Goal: Find specific page/section: Find specific page/section

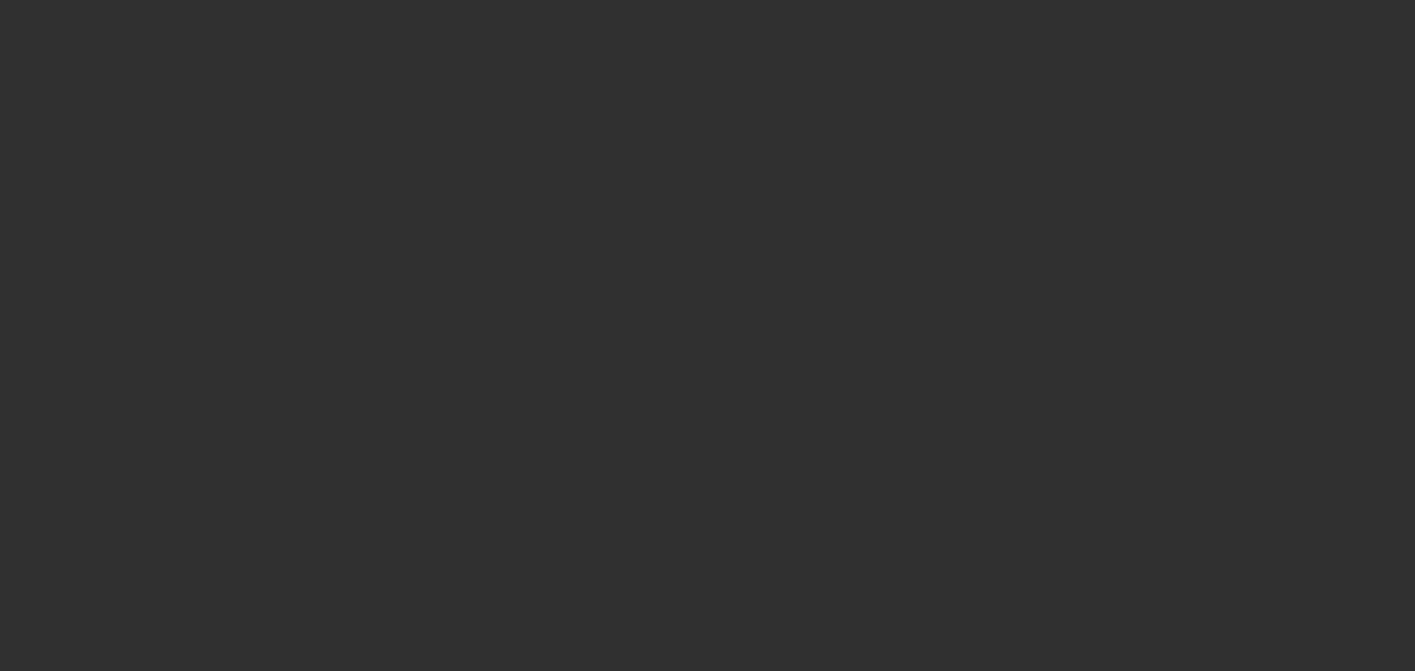
select select "10"
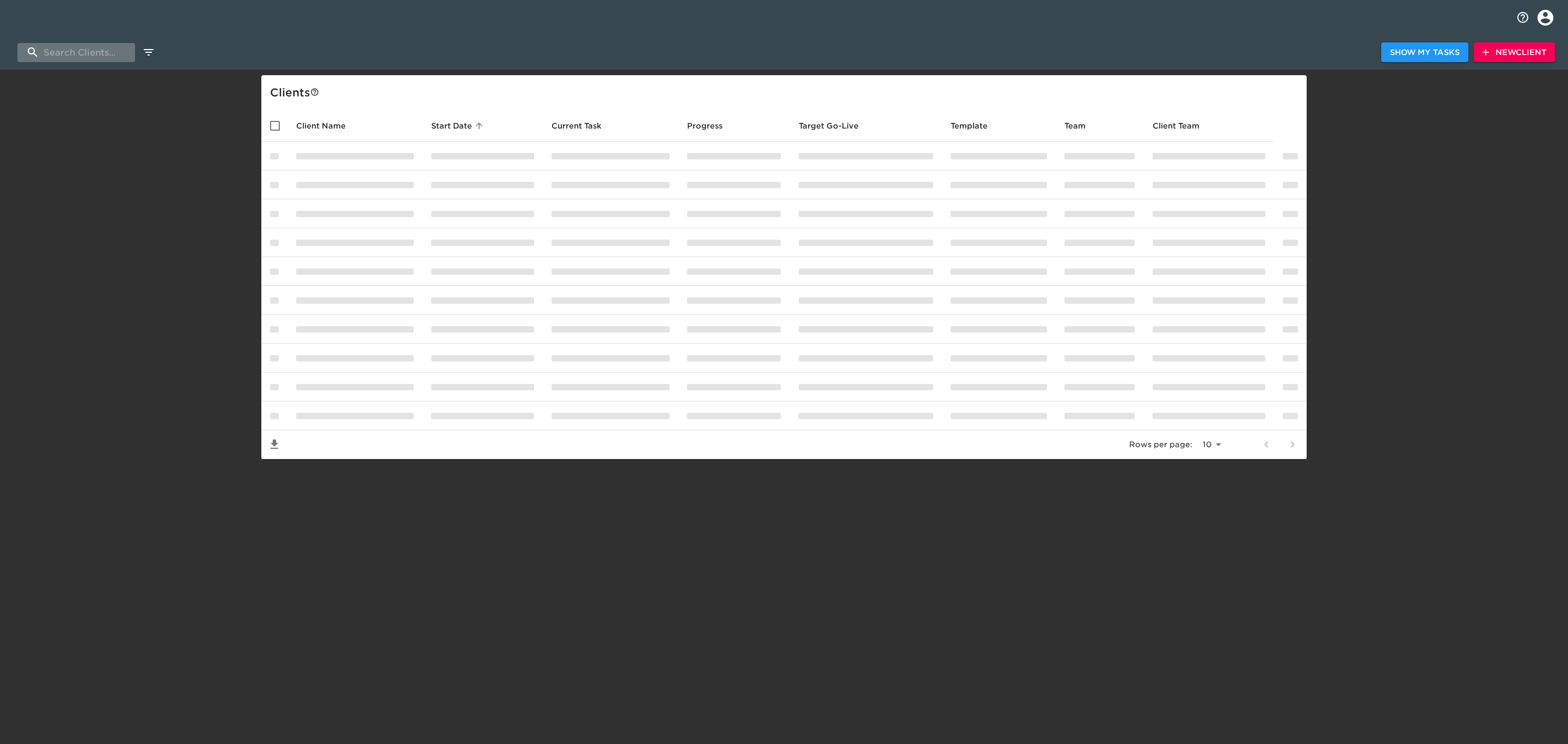
click at [90, 49] on input "search" at bounding box center [76, 52] width 117 height 19
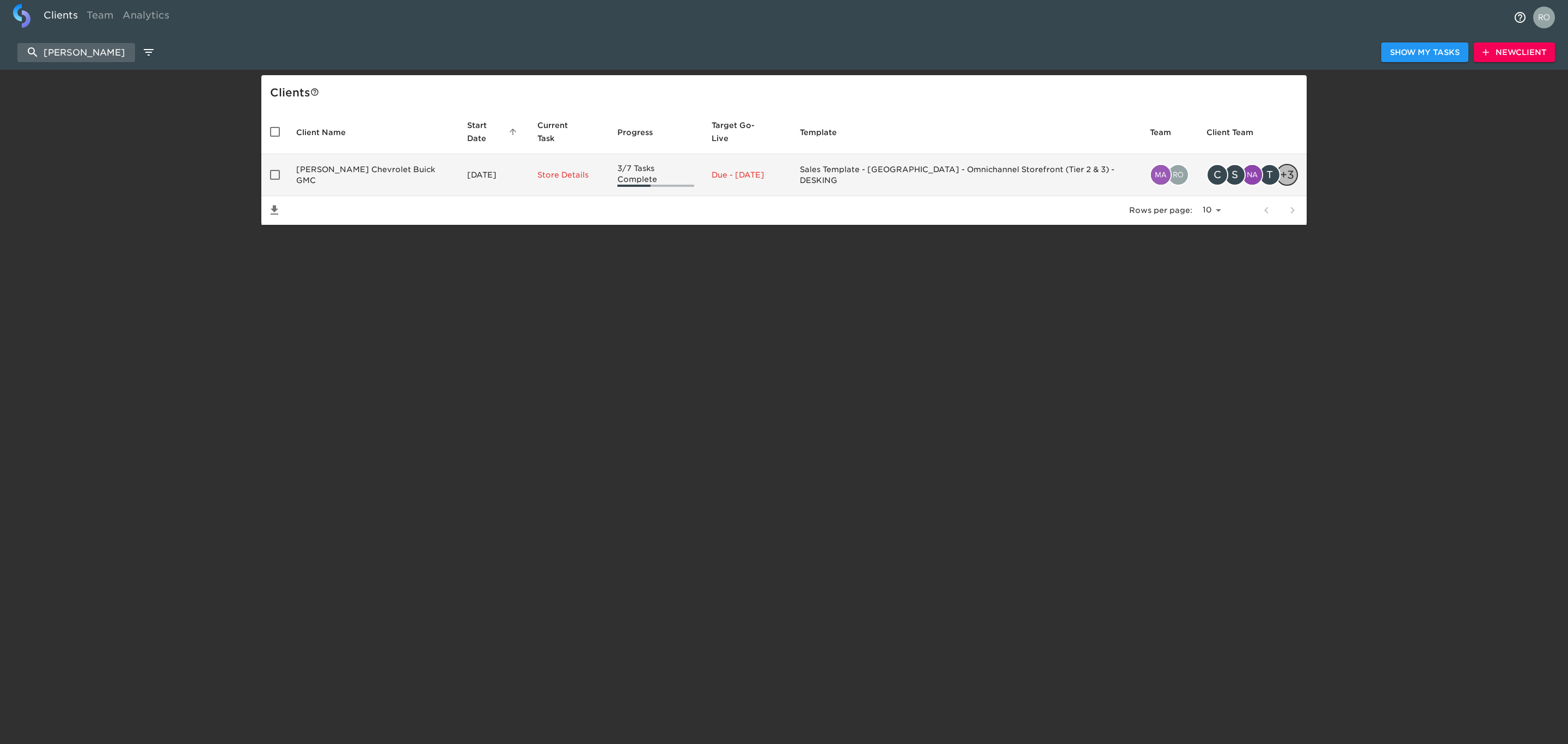
type input "[PERSON_NAME]"
click at [369, 176] on td "[PERSON_NAME] Chevrolet Buick GMC" at bounding box center [373, 175] width 171 height 42
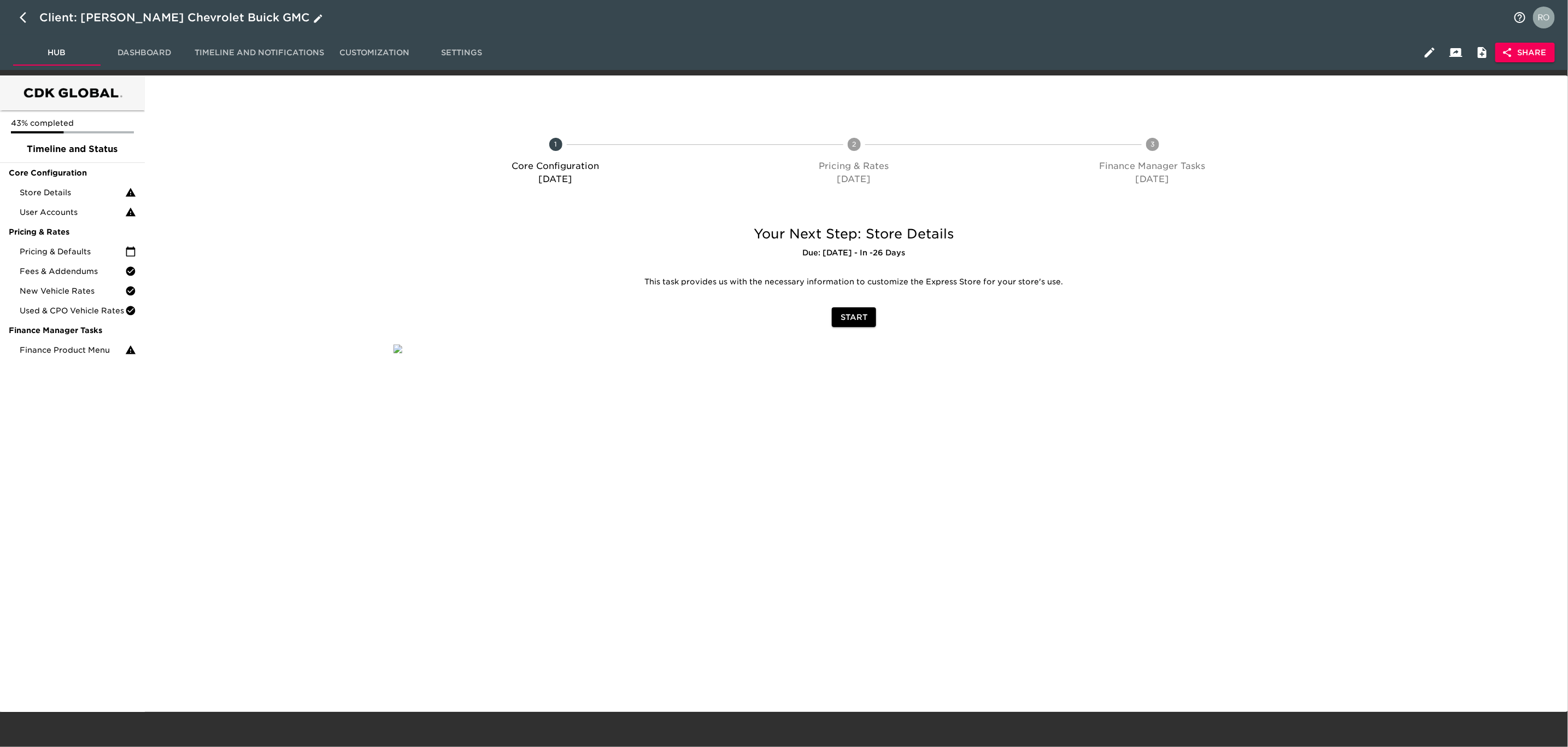
click at [18, 24] on button "button" at bounding box center [26, 17] width 26 height 26
select select "10"
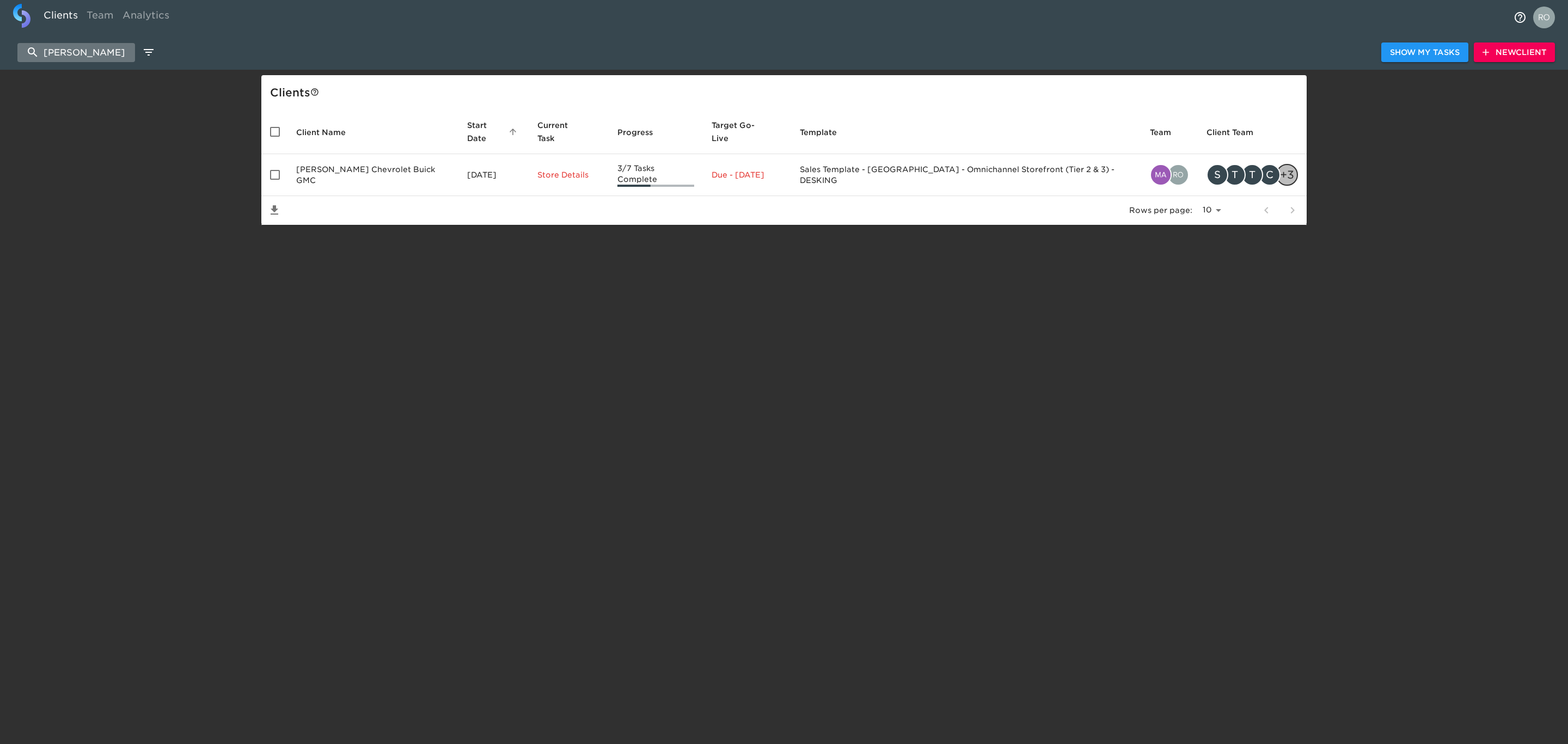
click at [95, 51] on input "spurr" at bounding box center [76, 52] width 117 height 19
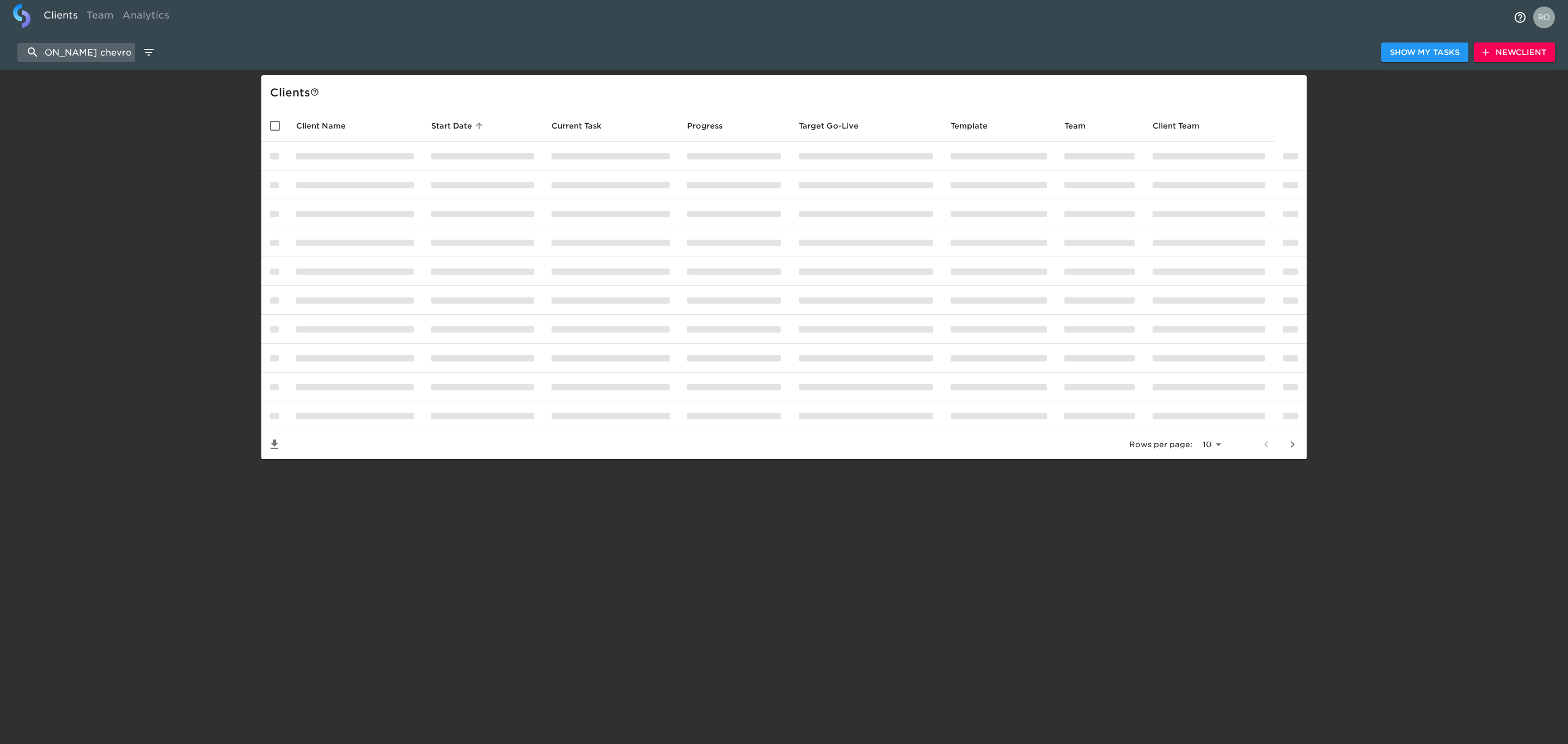
scroll to position [0, 33]
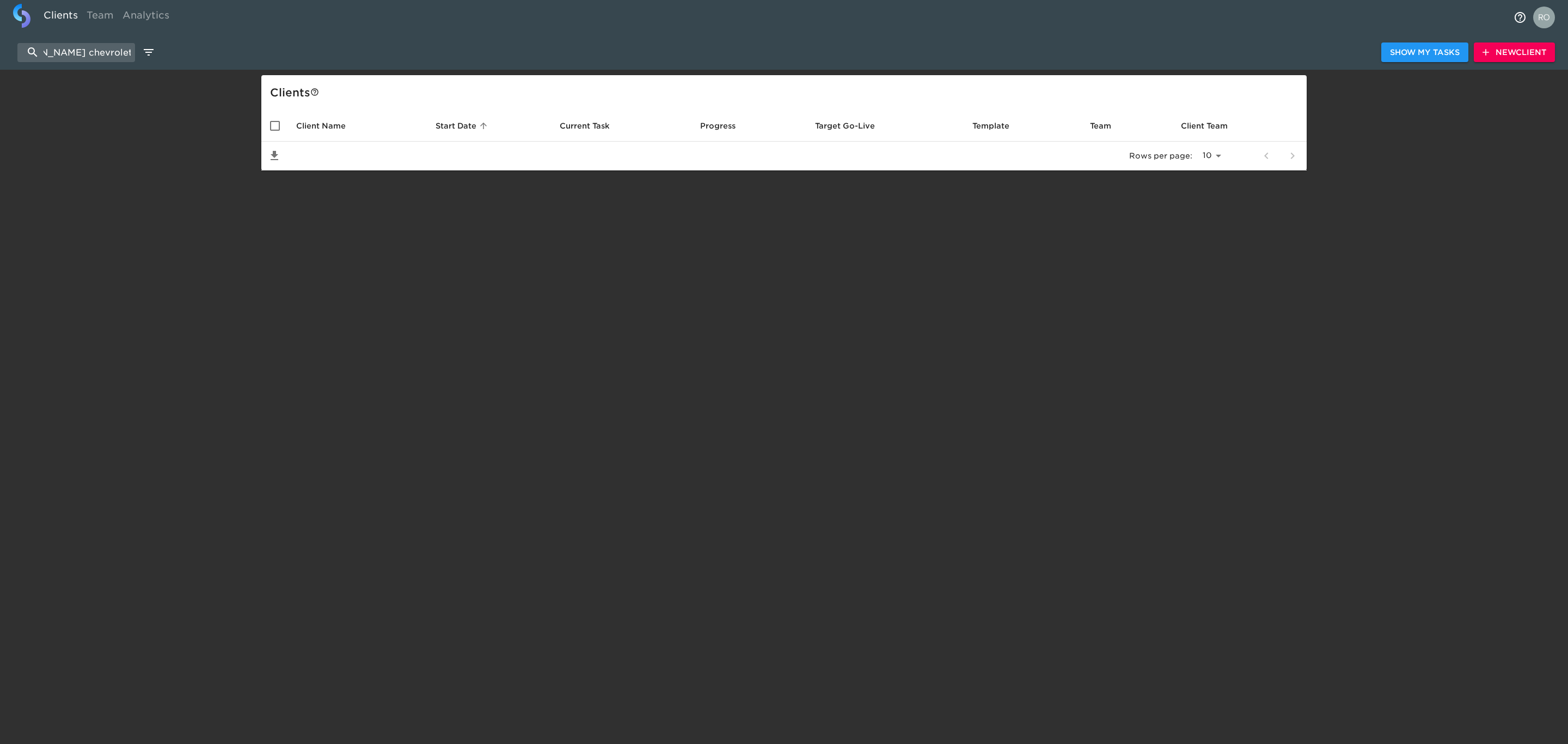
scroll to position [0, 34]
type input "s"
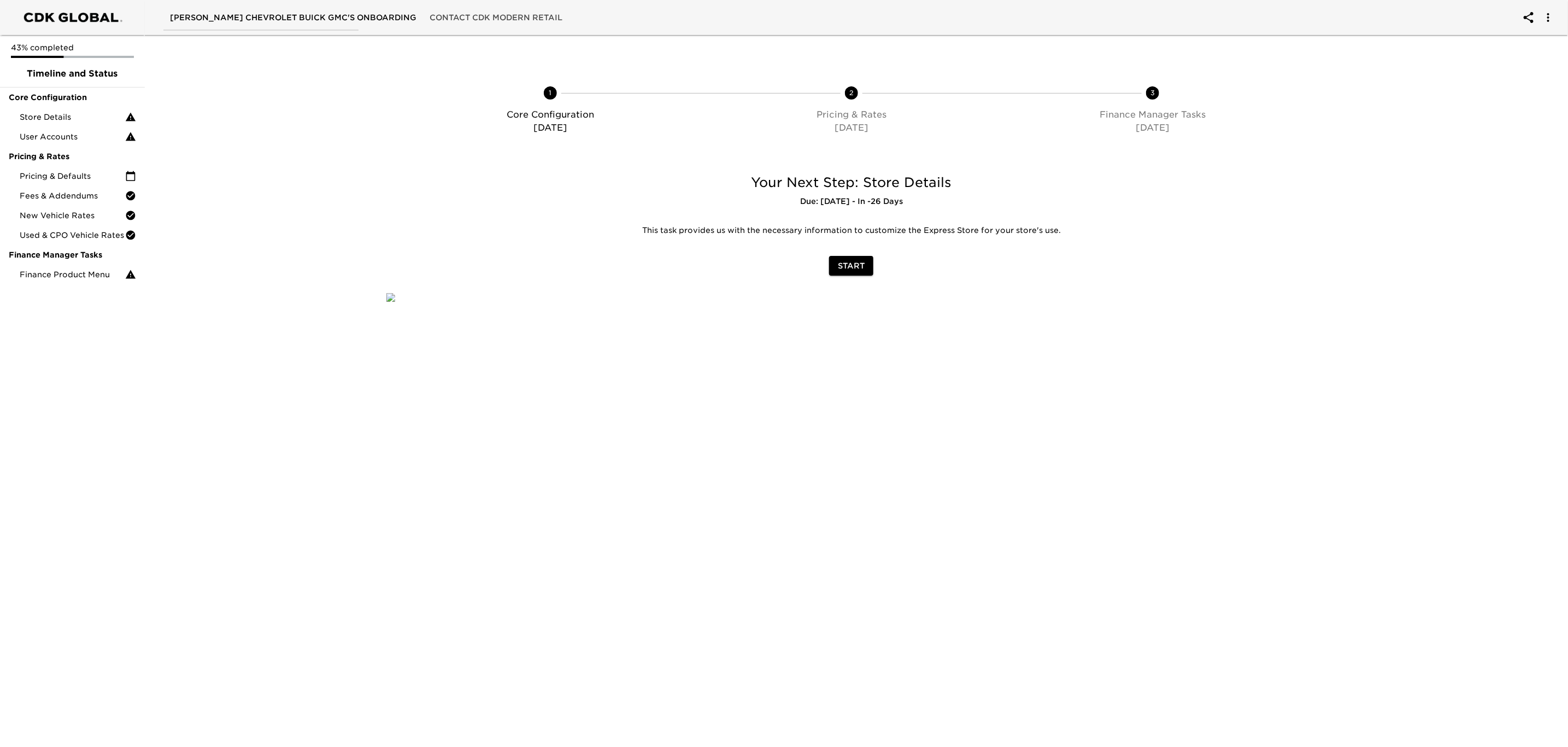
drag, startPoint x: 159, startPoint y: 16, endPoint x: 218, endPoint y: 14, distance: 59.0
click at [218, 14] on div "[PERSON_NAME] Chevrolet Buick GMC's Onboarding Contact CDK Modern Retail" at bounding box center [291, 17] width 556 height 26
click at [86, 118] on span "Store Details" at bounding box center [73, 116] width 105 height 11
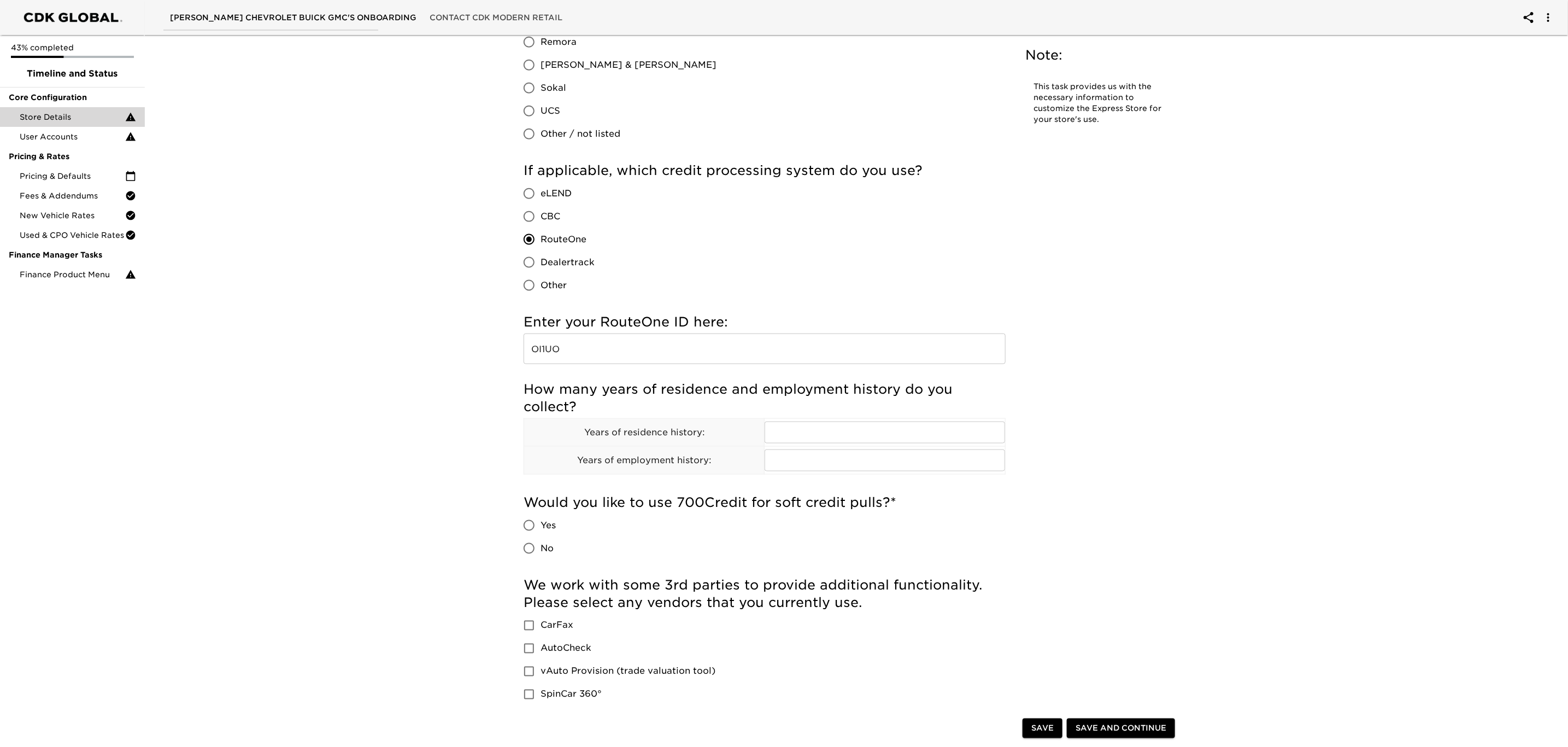
scroll to position [956, 0]
